Goal: Information Seeking & Learning: Get advice/opinions

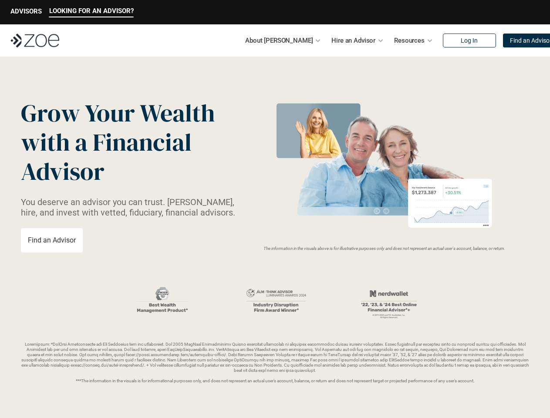
click at [275, 209] on img at bounding box center [384, 170] width 232 height 142
click at [91, 12] on p "LOOKING FOR AN ADVISOR?" at bounding box center [91, 11] width 85 height 8
click at [26, 12] on p "ADVISORS" at bounding box center [25, 11] width 31 height 8
